Goal: Transaction & Acquisition: Obtain resource

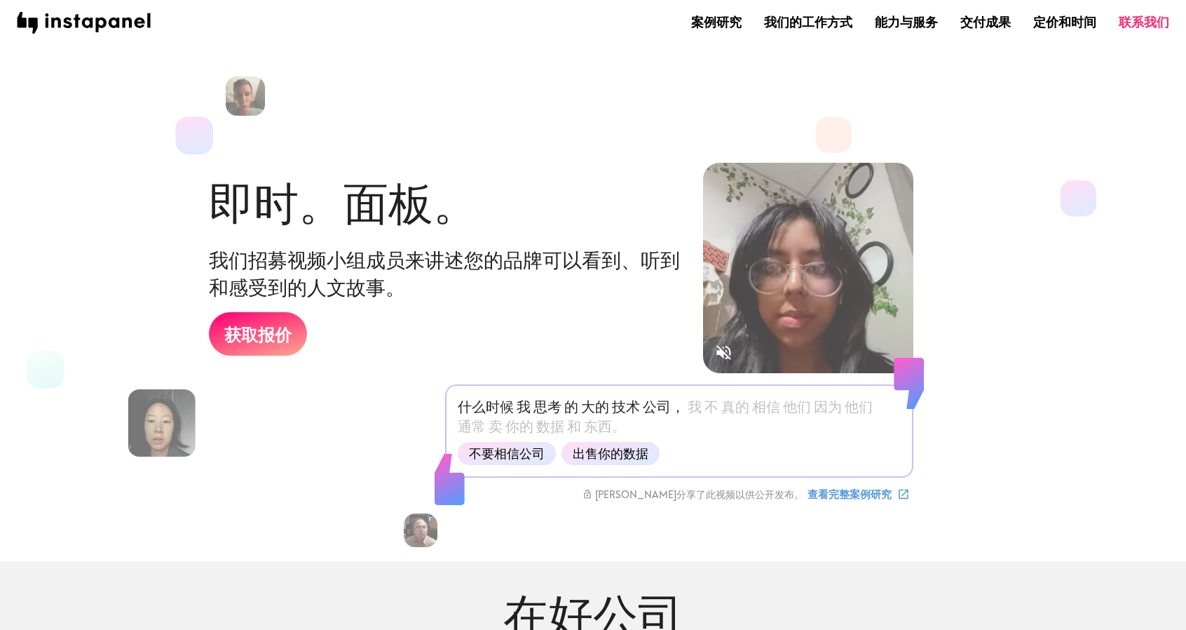
click at [1060, 103] on section "即时。面板。 我们招募视频小组成员来讲述您的品牌可以看到、听到和感受到的人文故事。 获取报价 什么时候 我 思考 的 大的 技术 公司， 我 不 真的 相信 …" at bounding box center [582, 291] width 1186 height 538
click at [724, 24] on font "案例研究" at bounding box center [716, 22] width 50 height 16
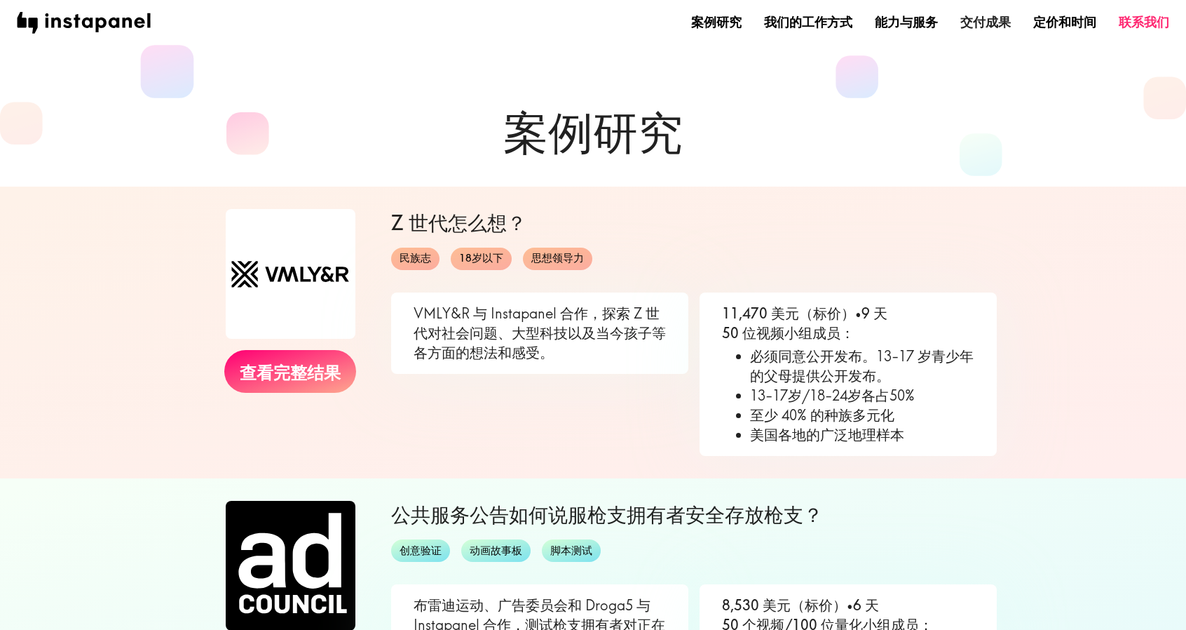
click at [975, 22] on font "交付成果" at bounding box center [986, 22] width 50 height 16
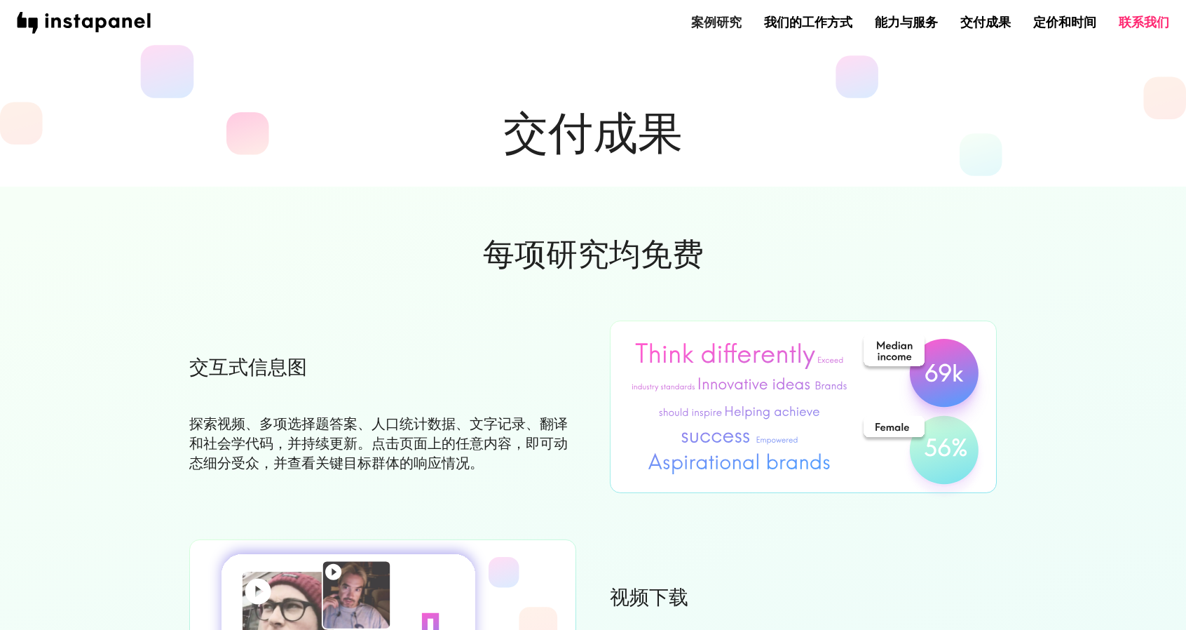
click at [710, 25] on font "案例研究" at bounding box center [716, 22] width 50 height 16
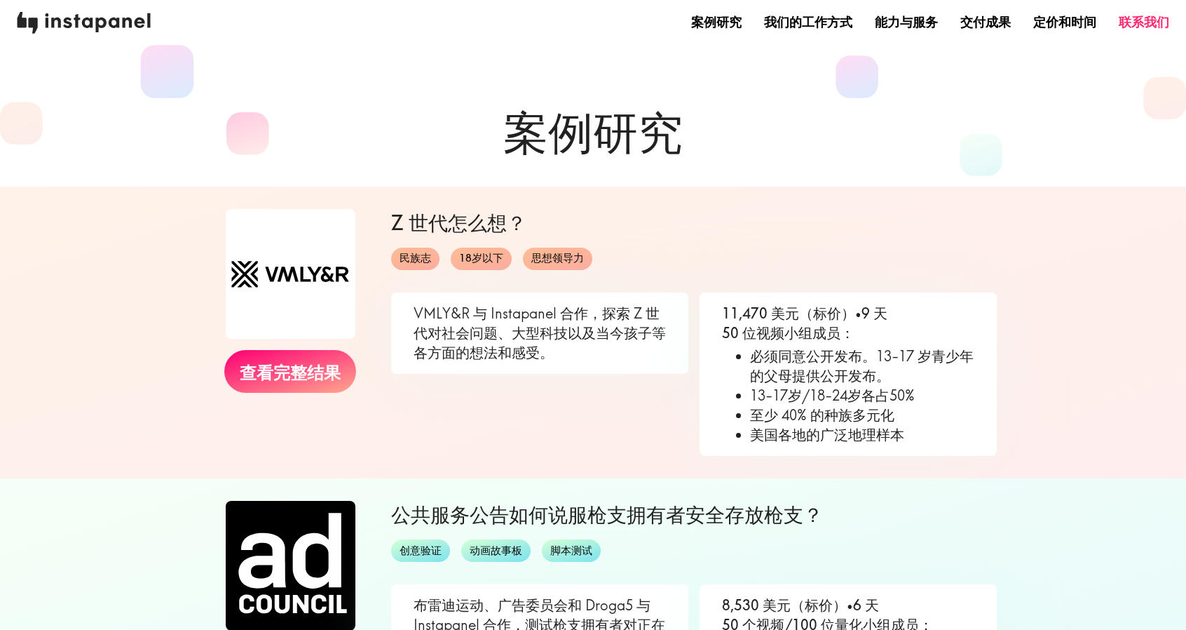
click at [88, 25] on img at bounding box center [84, 23] width 134 height 22
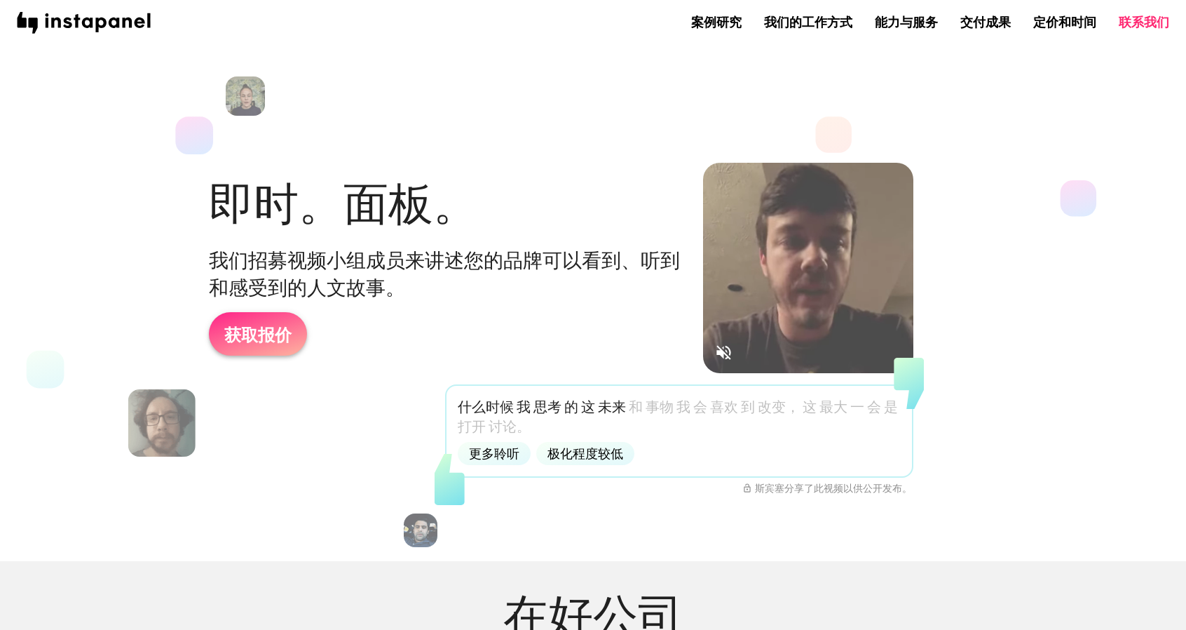
click at [279, 328] on font "获取报价" at bounding box center [257, 335] width 67 height 21
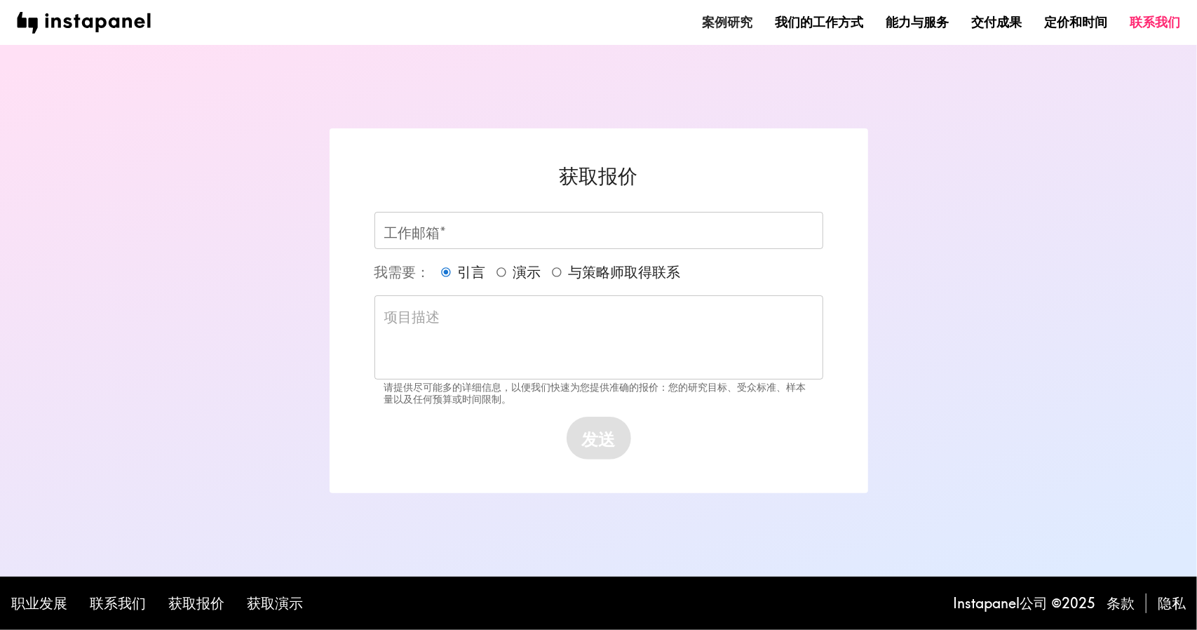
click at [729, 29] on font "案例研究" at bounding box center [727, 22] width 50 height 16
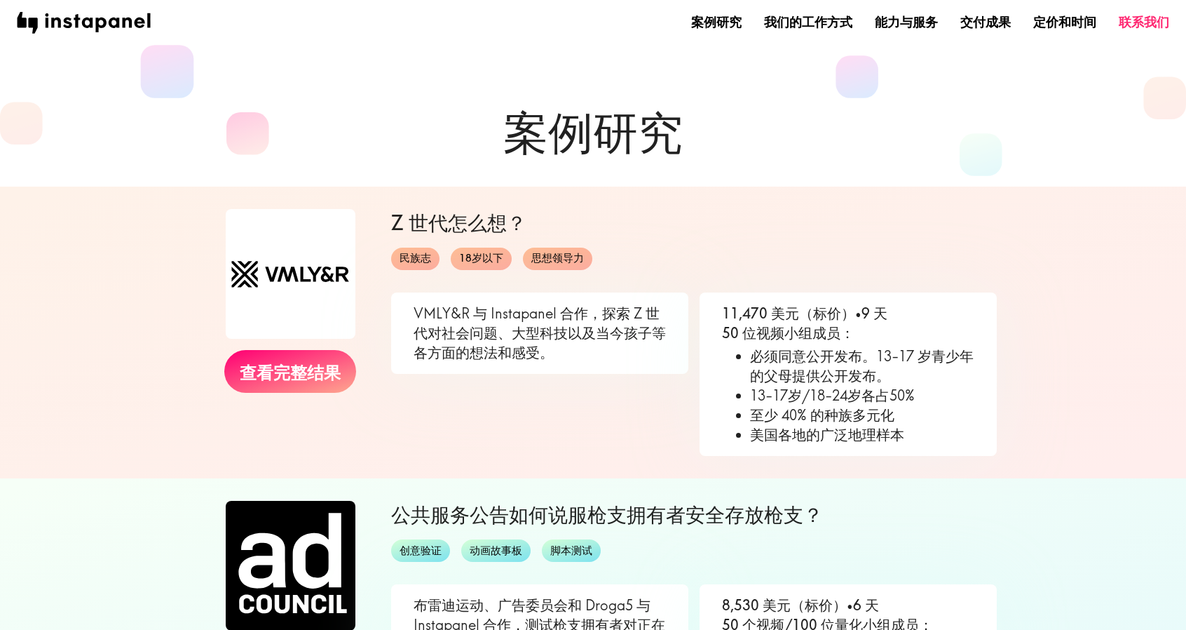
click at [72, 36] on div "案例研究 我们的工作方式 能力与服务 交付成果 定价和时间 联系我们" at bounding box center [593, 22] width 1186 height 45
click at [87, 23] on img at bounding box center [84, 23] width 134 height 22
